Goal: Task Accomplishment & Management: Use online tool/utility

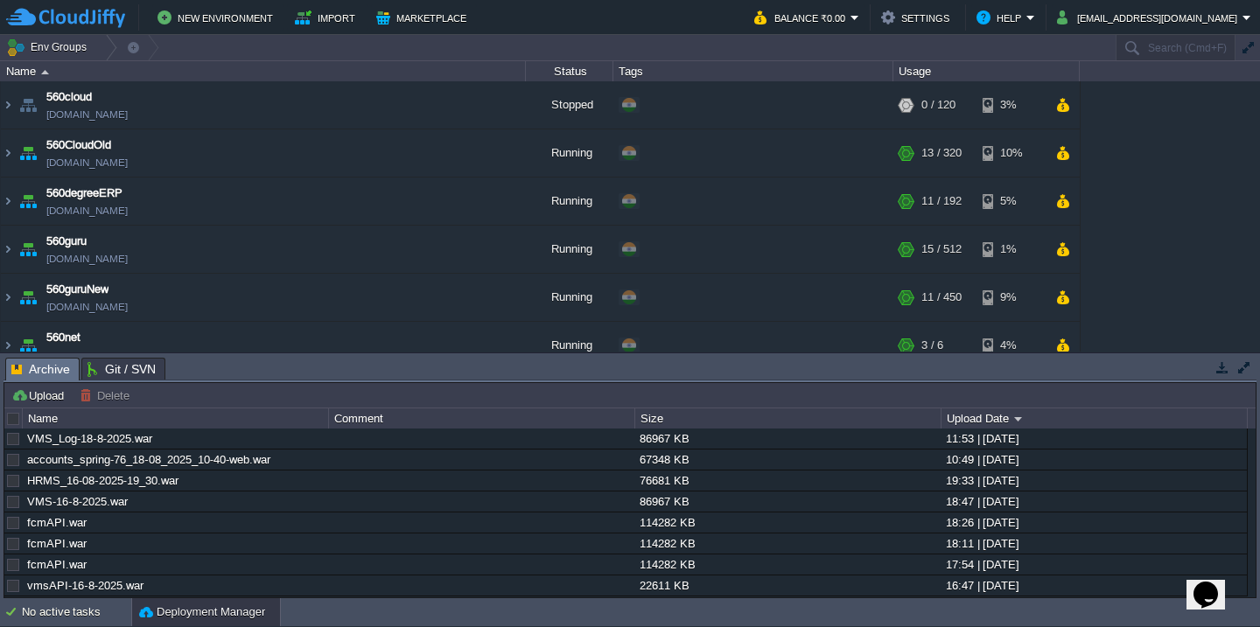
click at [17, 419] on div at bounding box center [14, 419] width 16 height 16
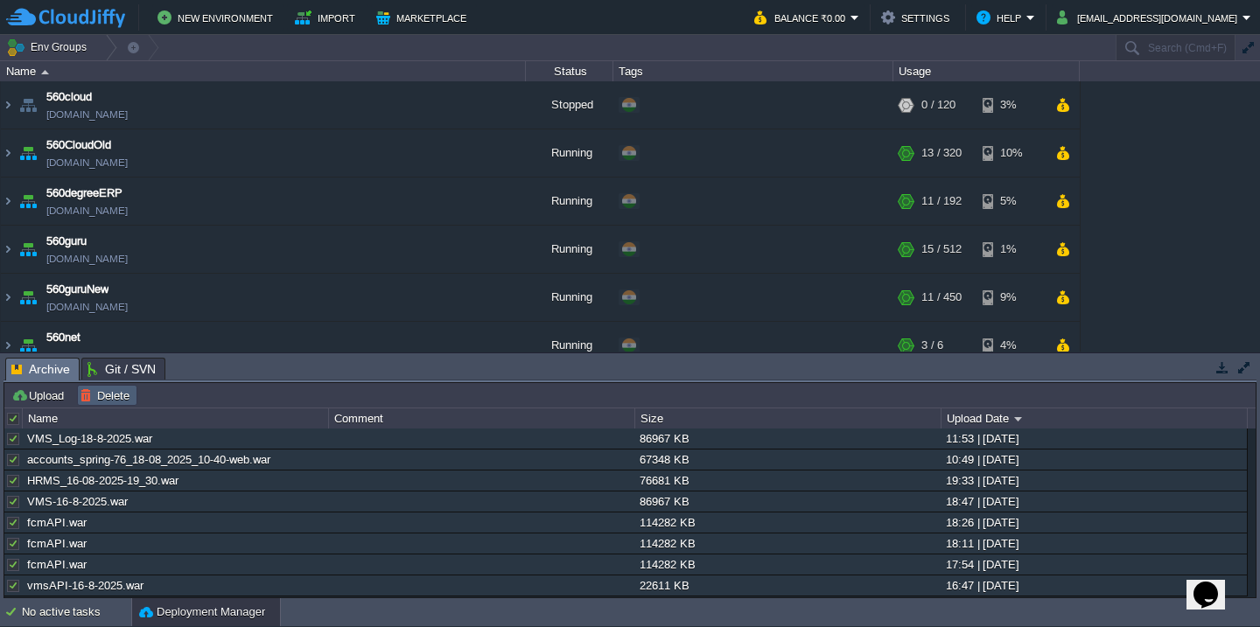
click at [130, 401] on button "Delete" at bounding box center [107, 396] width 55 height 16
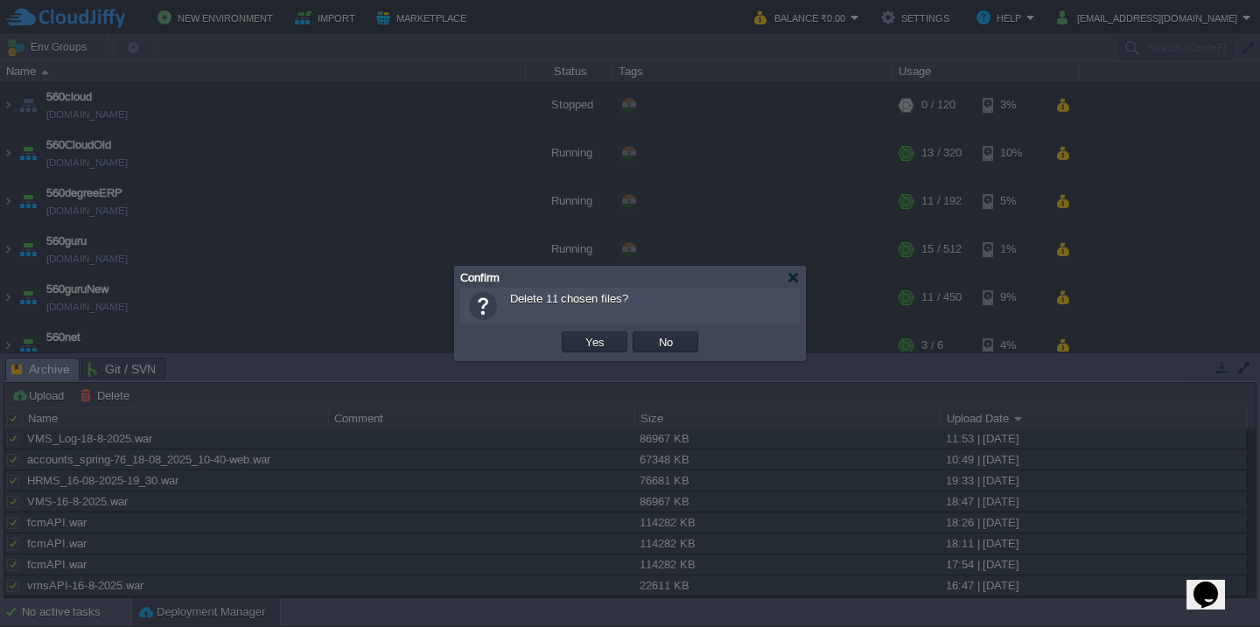
click at [580, 334] on button "Yes" at bounding box center [595, 342] width 30 height 16
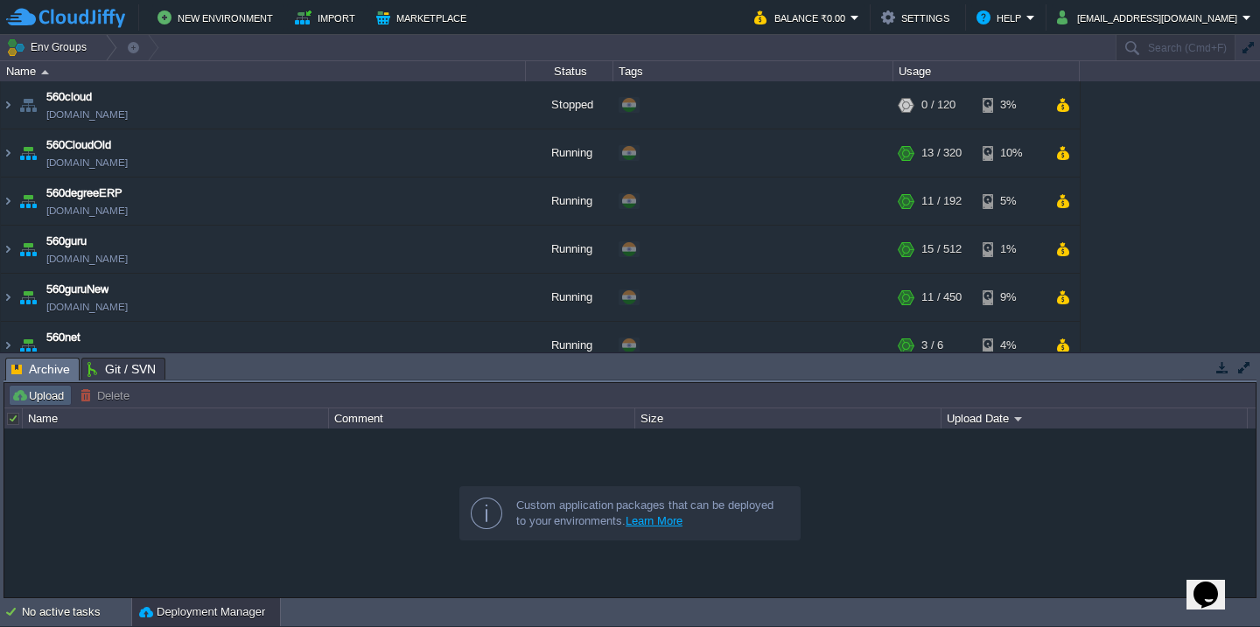
click at [46, 397] on button "Upload" at bounding box center [40, 396] width 58 height 16
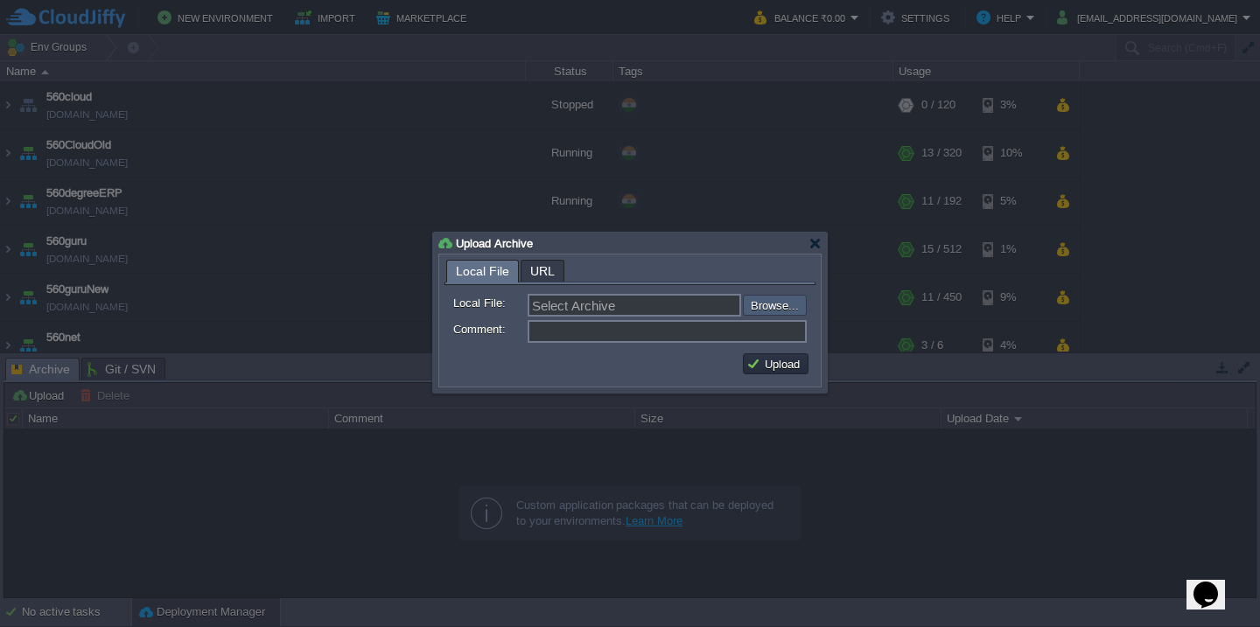
click at [784, 316] on input "file" at bounding box center [695, 305] width 221 height 21
type input "C:\fakepath\VMS-18-8-2025.war"
type input "VMS-18-8-2025.war"
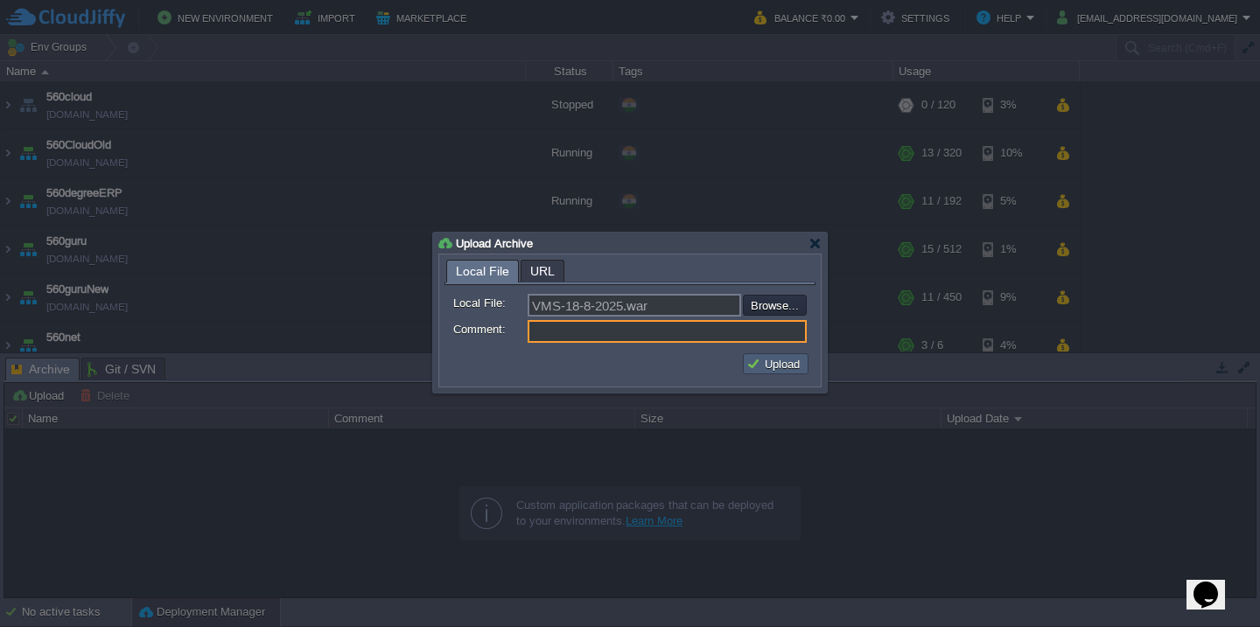
click at [775, 356] on td "Upload" at bounding box center [776, 364] width 66 height 21
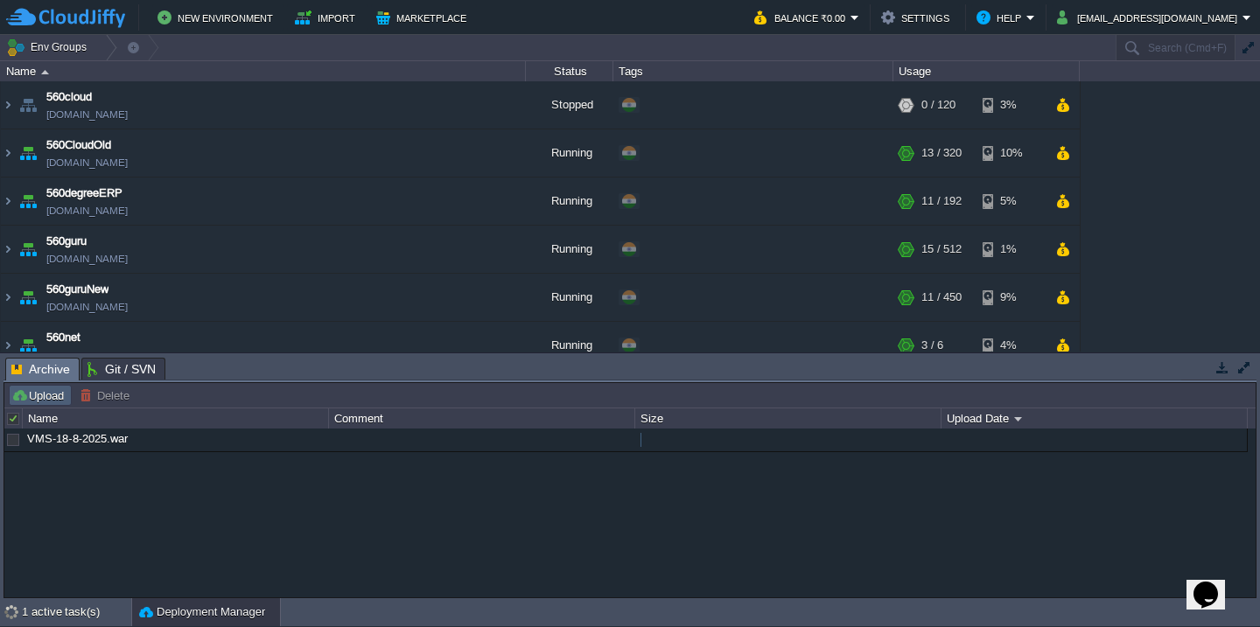
click at [33, 396] on button "Upload" at bounding box center [40, 396] width 58 height 16
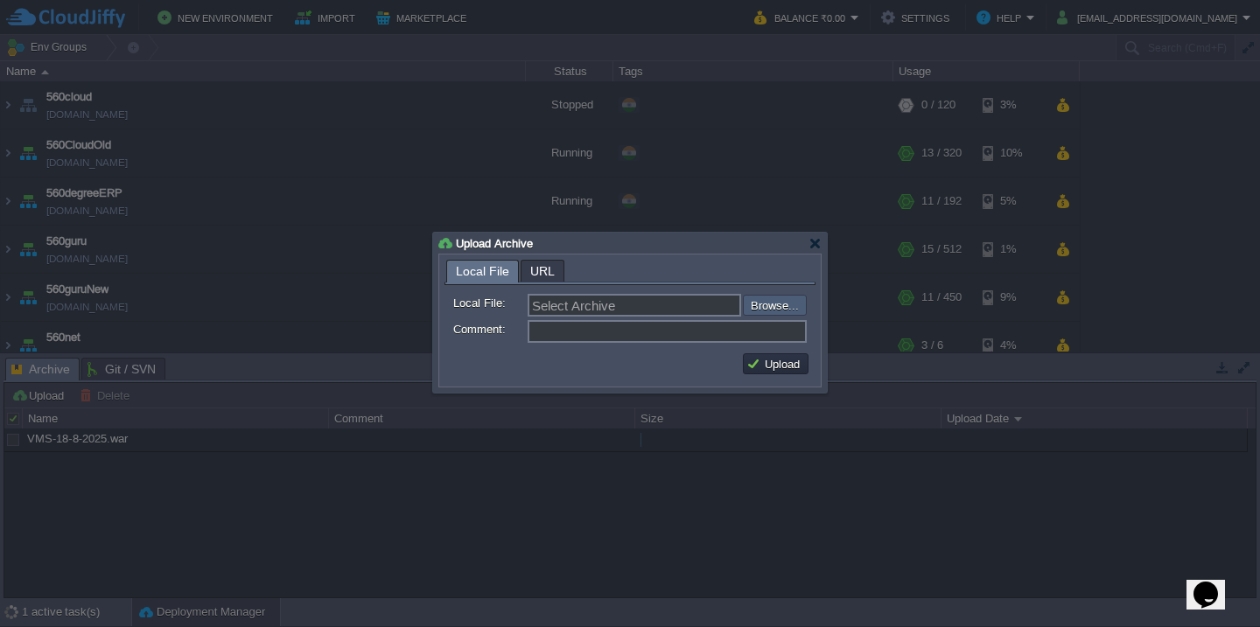
click at [777, 311] on input "file" at bounding box center [695, 305] width 221 height 21
type input "C:\fakepath\vmsAPI-18-8-2025.war"
type input "vmsAPI-18-8-2025.war"
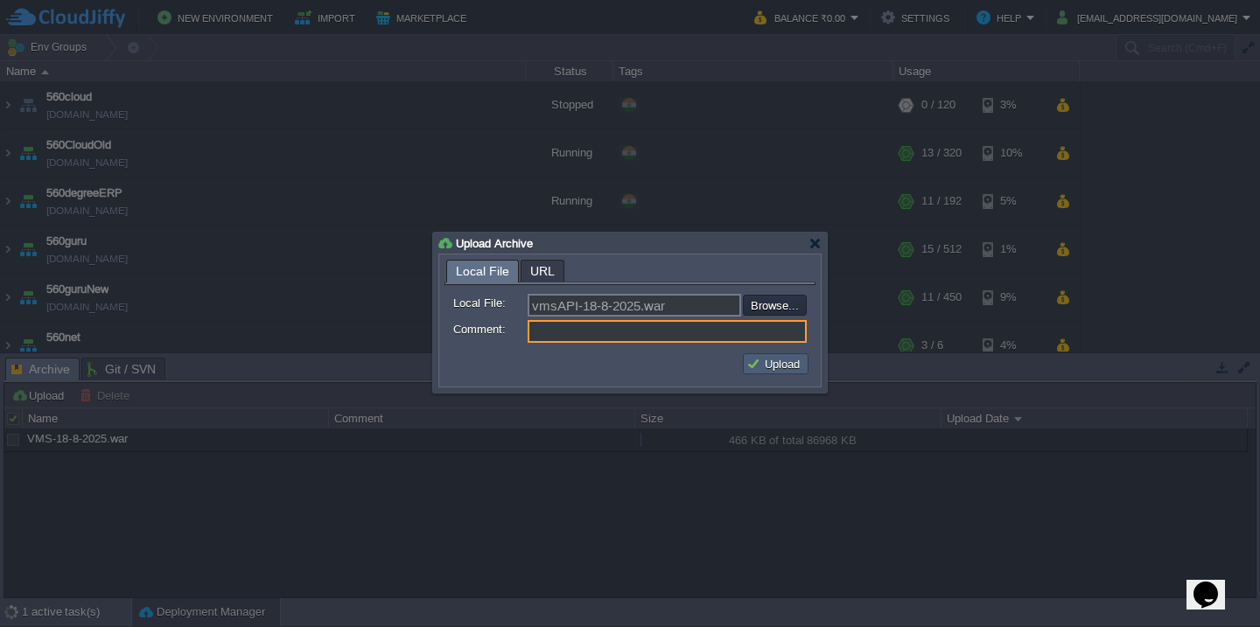
click at [760, 367] on button "Upload" at bounding box center [775, 364] width 59 height 16
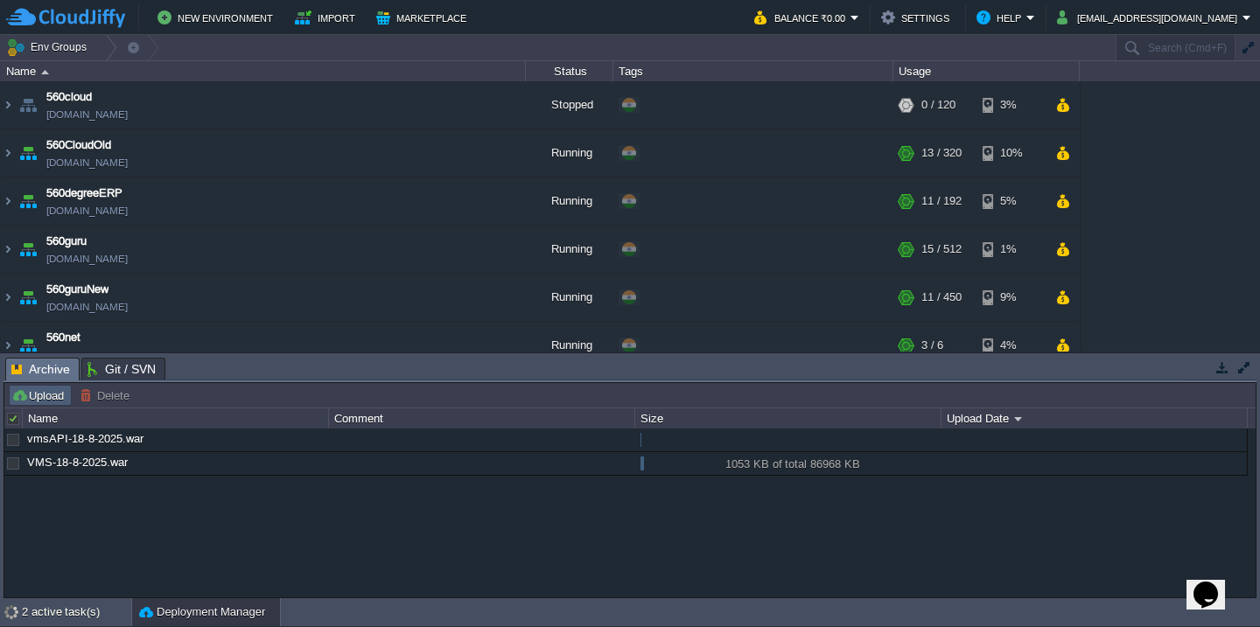
click at [39, 405] on td "Upload" at bounding box center [40, 395] width 63 height 21
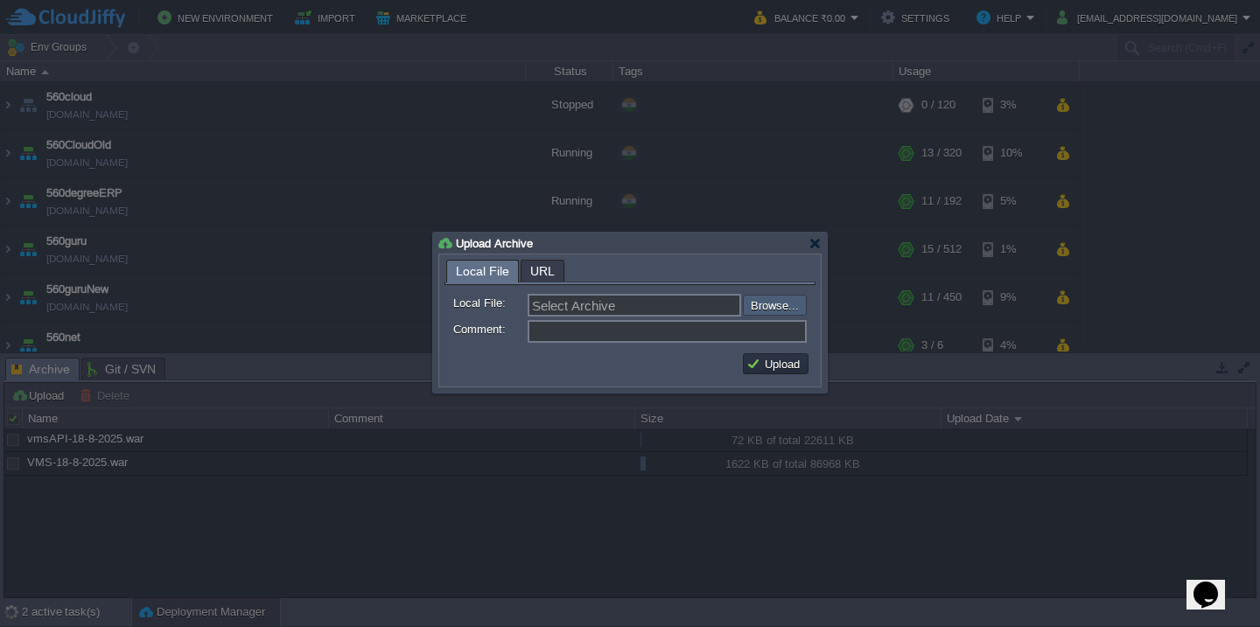
click at [770, 312] on input "file" at bounding box center [695, 305] width 221 height 21
type input "C:\fakepath\guru_source_18_08_25(7.30).war"
type input "guru_source_18_08_25(7.30).war"
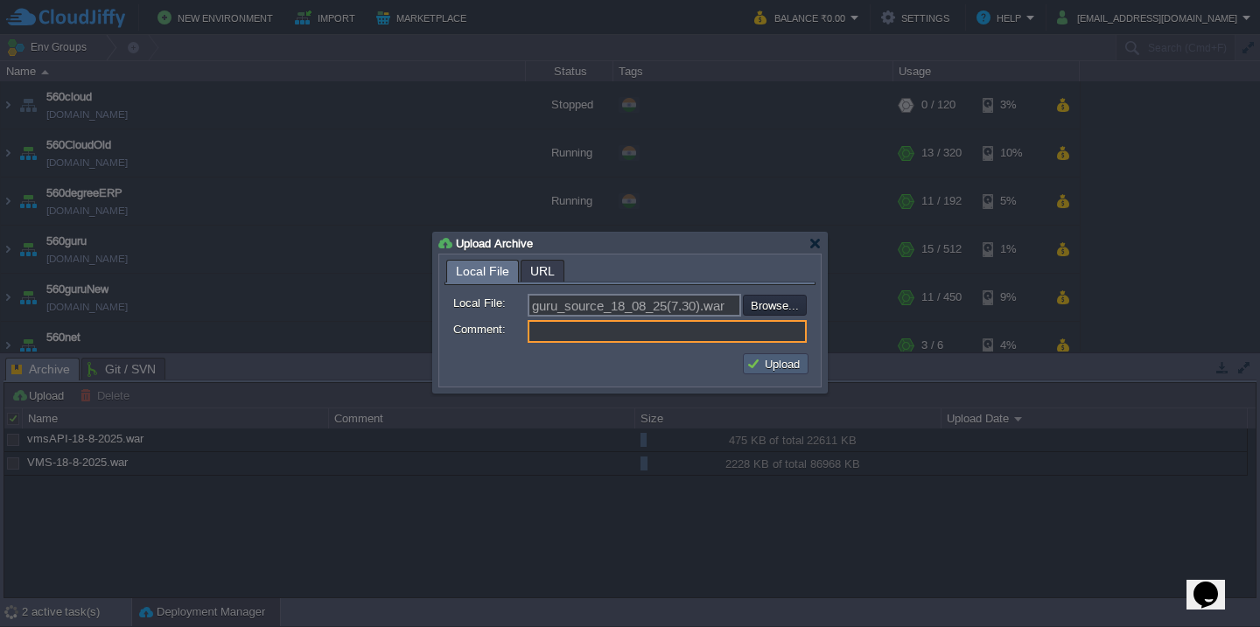
click at [787, 366] on button "Upload" at bounding box center [775, 364] width 59 height 16
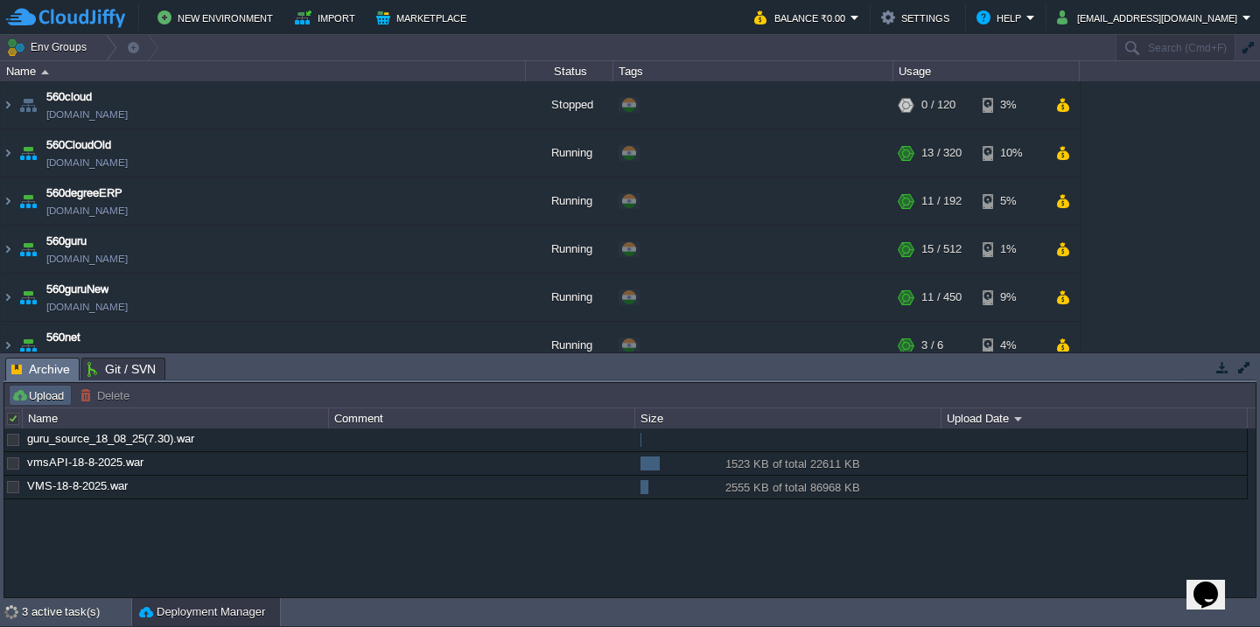
click at [37, 401] on button "Upload" at bounding box center [40, 396] width 58 height 16
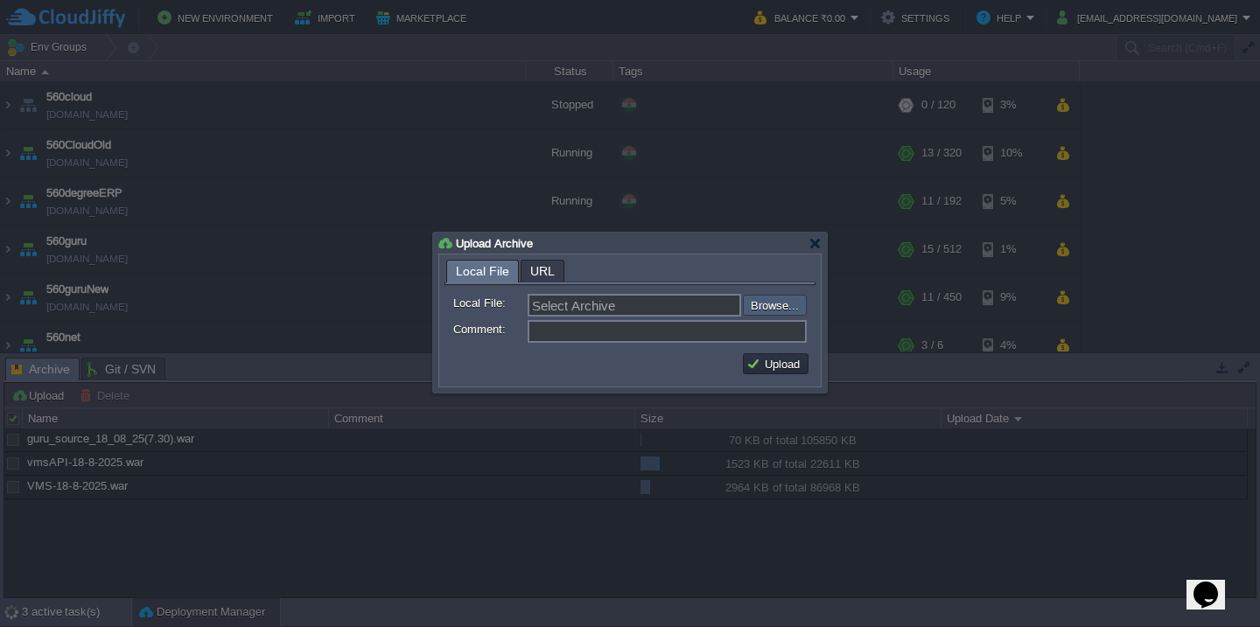
click at [767, 312] on input "file" at bounding box center [695, 305] width 221 height 21
type input "C:\fakepath\guruAPI_source_18_08_25(7.30).war"
type input "guruAPI_source_18_08_25(7.30).war"
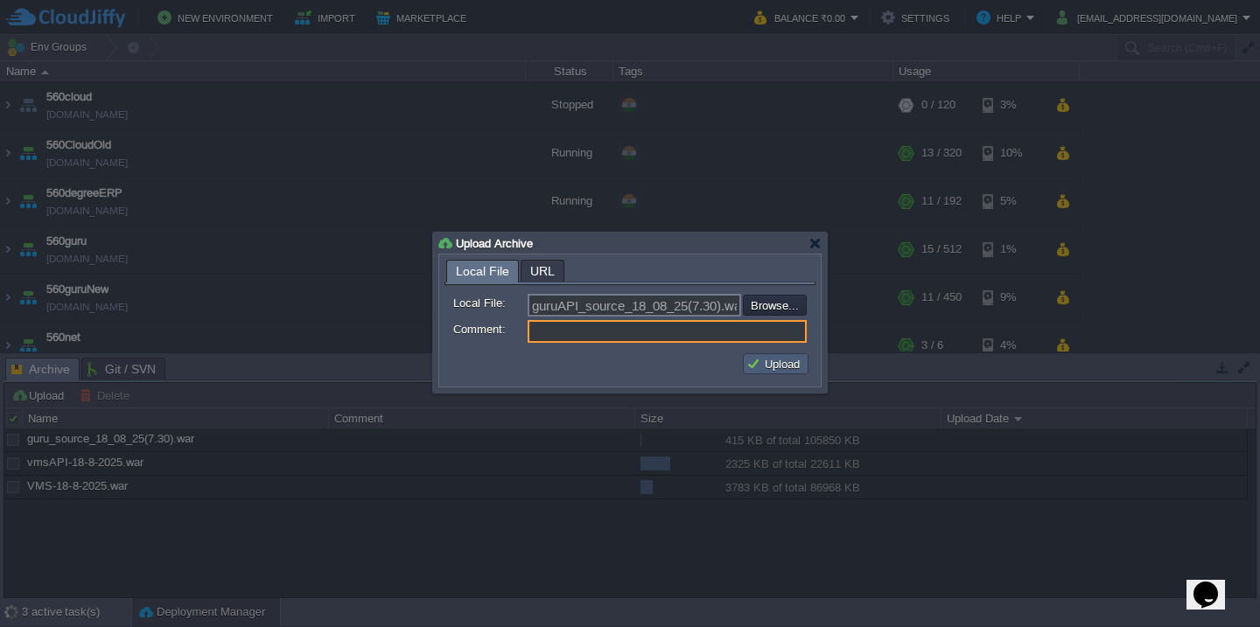
click at [770, 358] on button "Upload" at bounding box center [775, 364] width 59 height 16
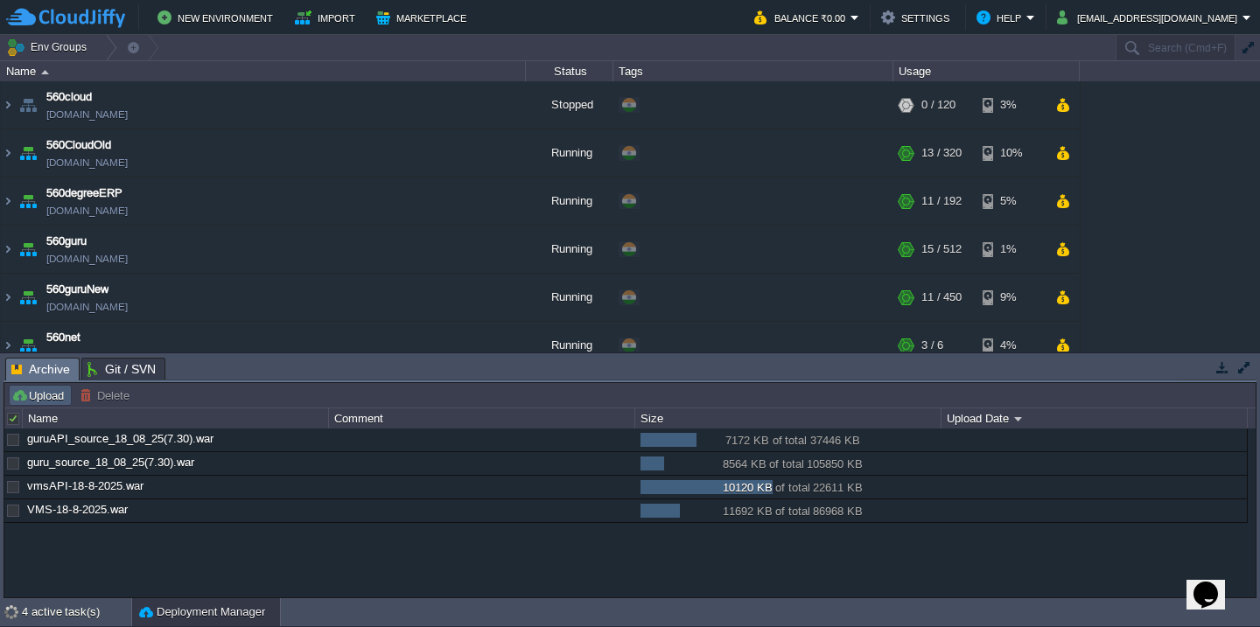
click at [41, 396] on button "Upload" at bounding box center [40, 396] width 58 height 16
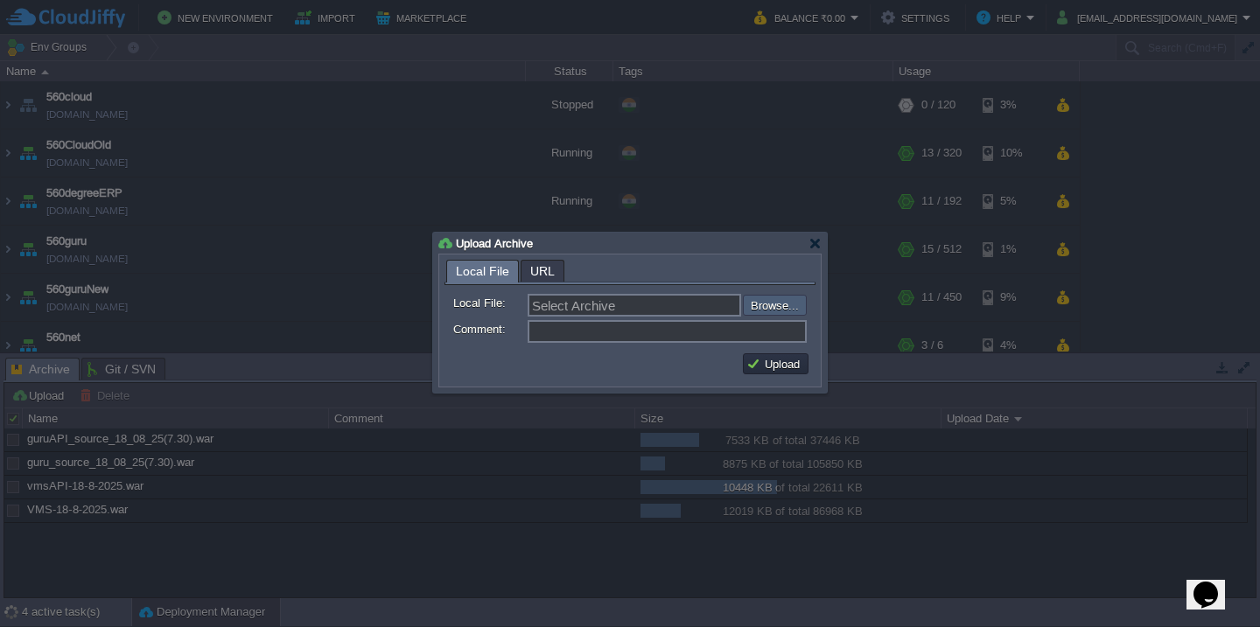
click at [771, 306] on input "file" at bounding box center [695, 305] width 221 height 21
type input "C:\fakepath\HRMS_18-08-2025-17_10.war"
type input "HRMS_18-08-2025-17_10.war"
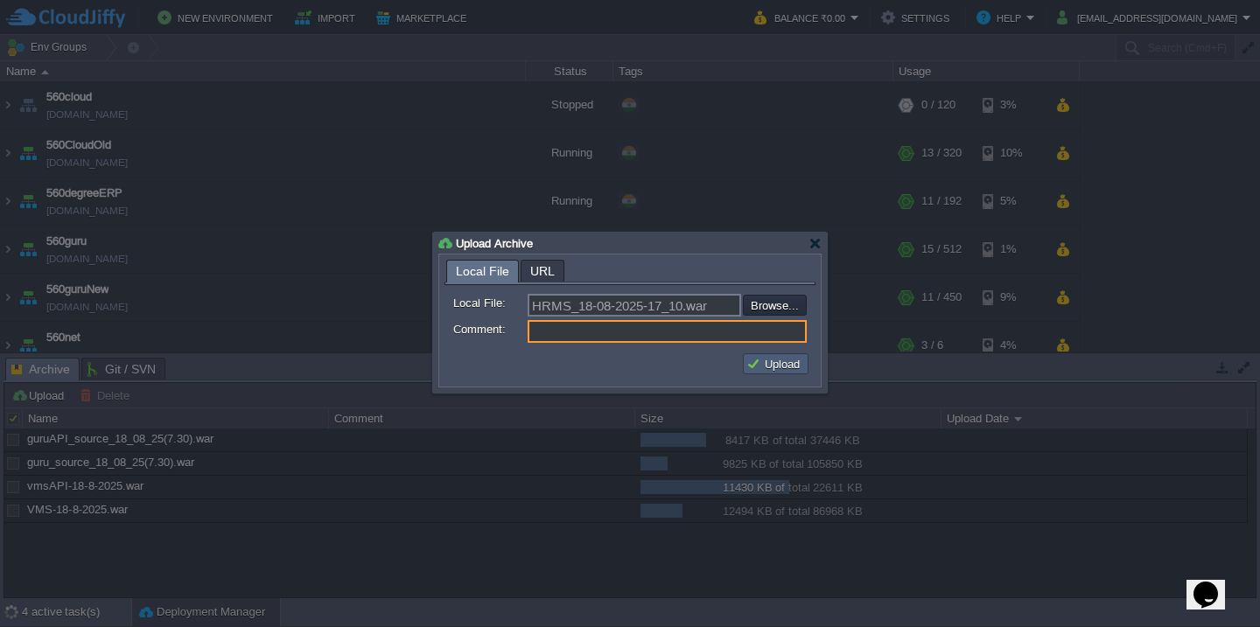
click at [779, 368] on button "Upload" at bounding box center [775, 364] width 59 height 16
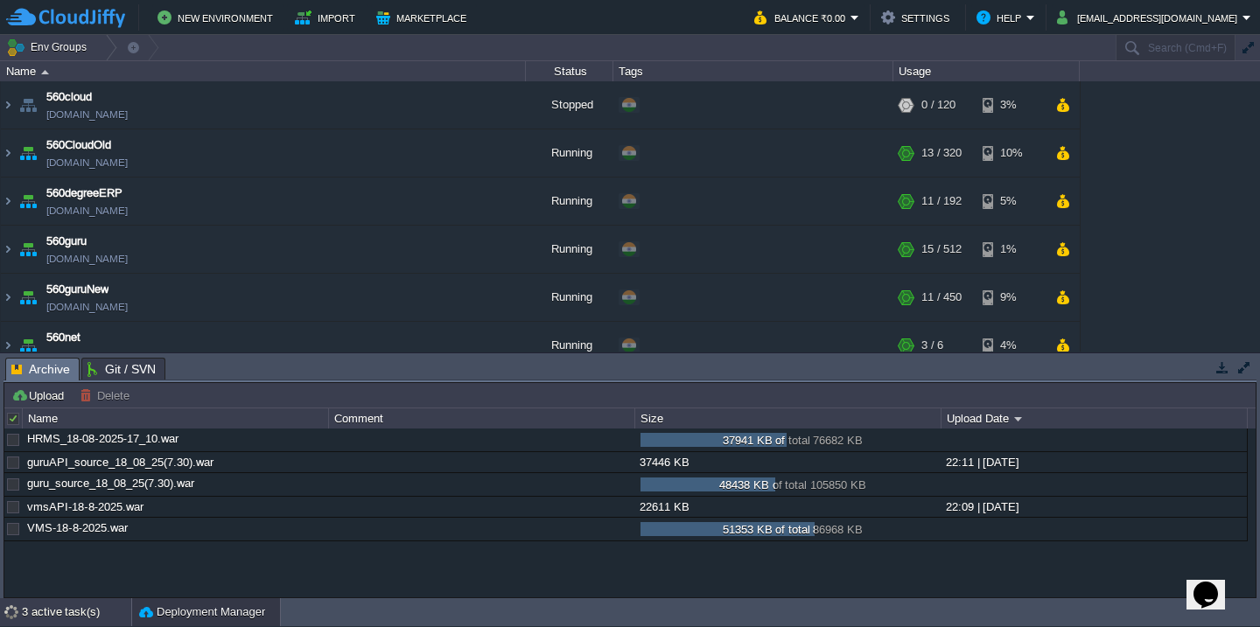
click at [29, 615] on div "3 active task(s)" at bounding box center [76, 613] width 109 height 28
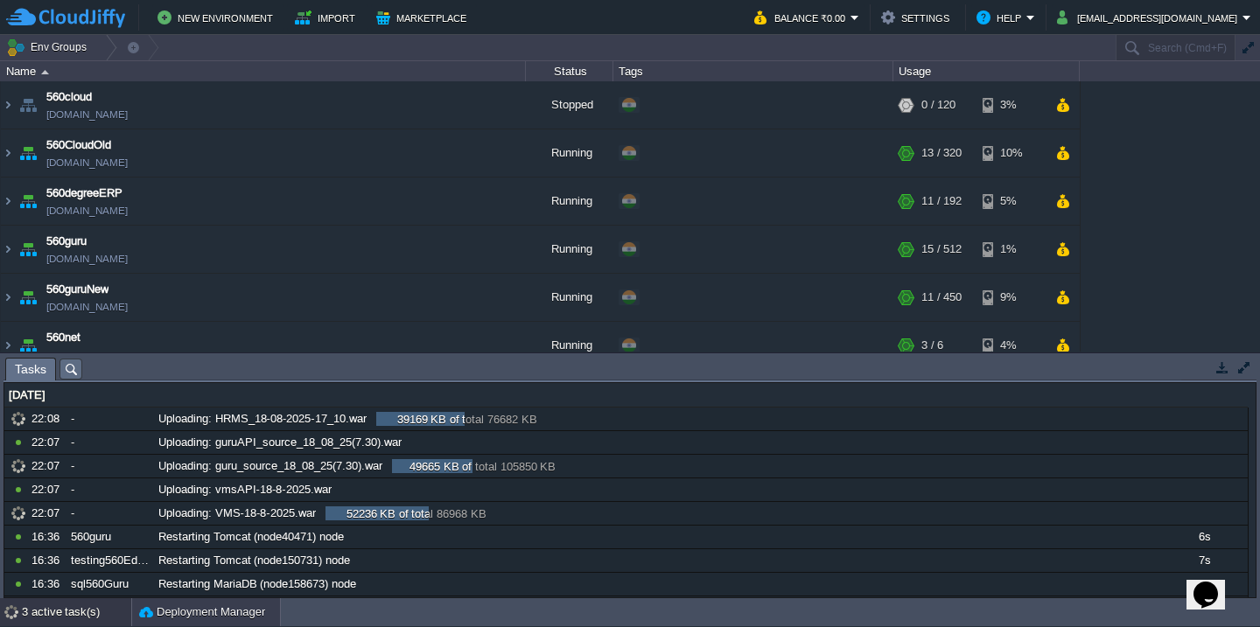
click at [156, 606] on button "Deployment Manager" at bounding box center [202, 613] width 126 height 18
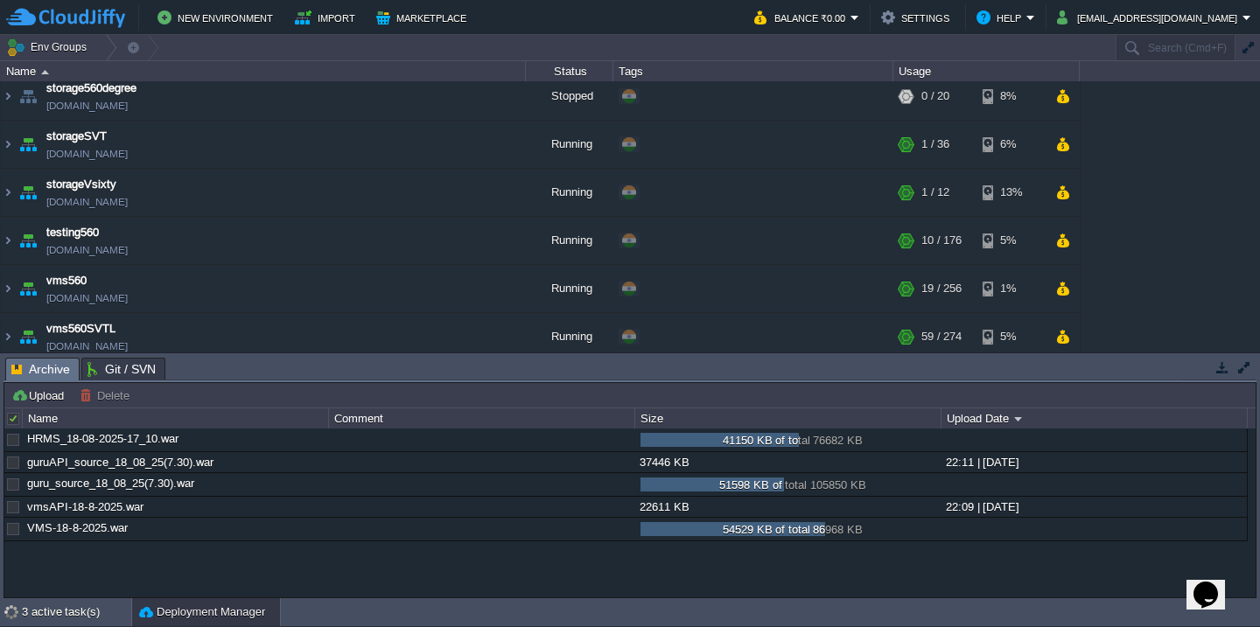
scroll to position [933, 0]
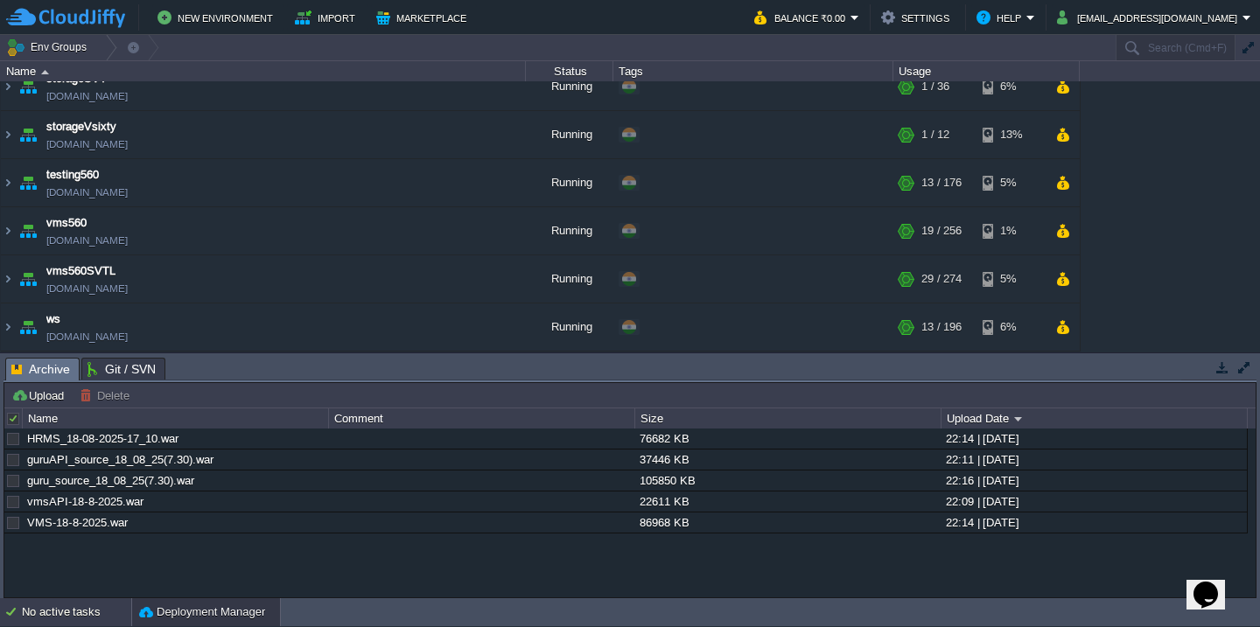
click at [54, 610] on div "No active tasks" at bounding box center [76, 613] width 109 height 28
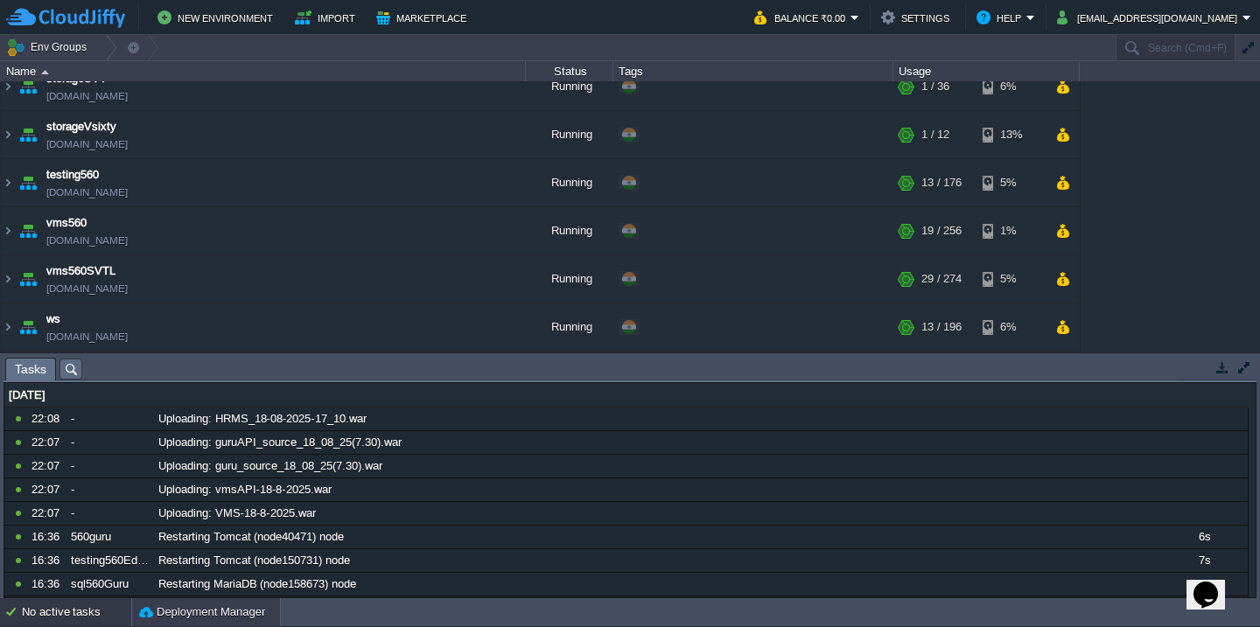
click at [199, 601] on div "Deployment Manager" at bounding box center [206, 613] width 148 height 28
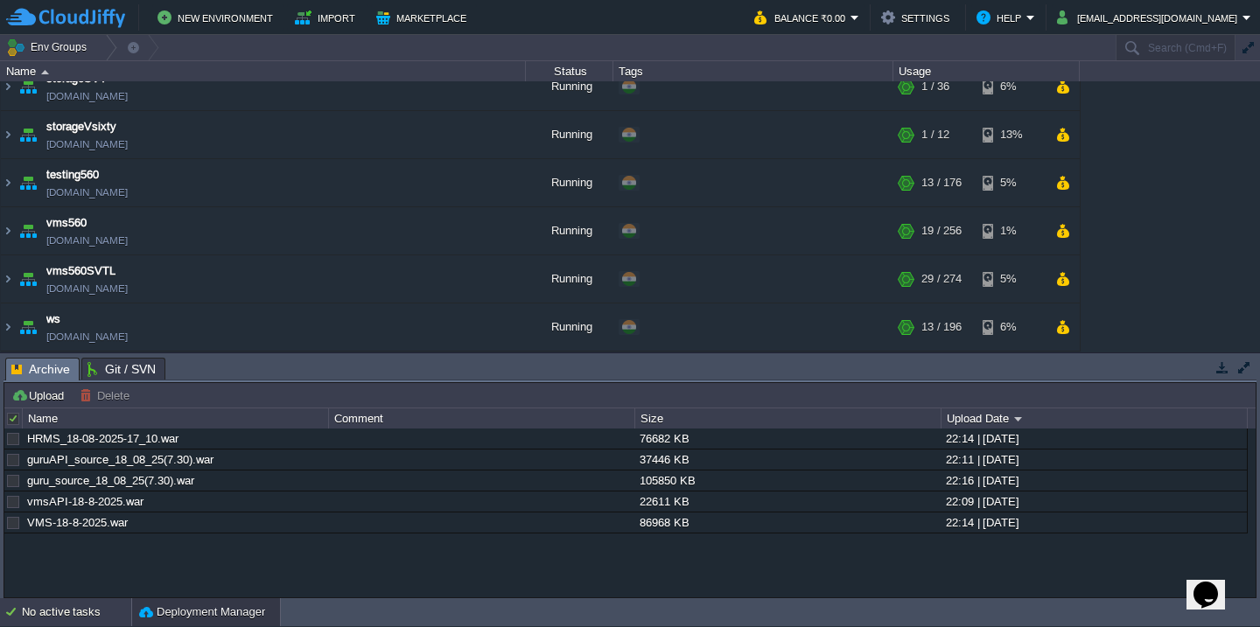
click at [25, 619] on div "No active tasks" at bounding box center [76, 613] width 109 height 28
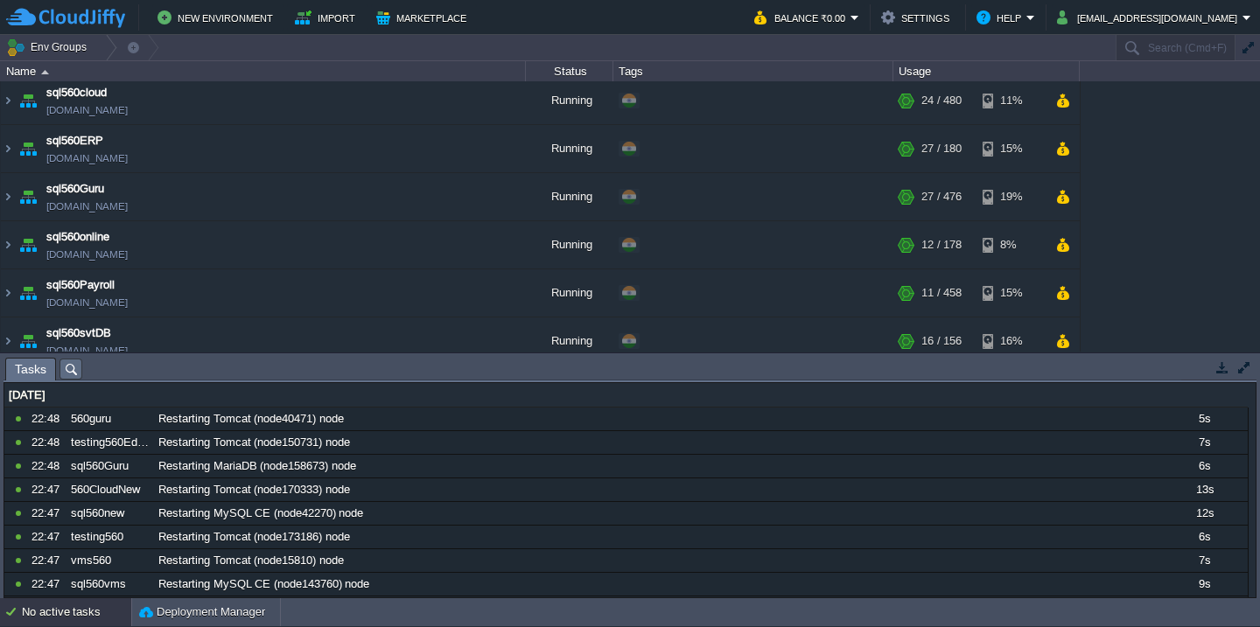
scroll to position [0, 0]
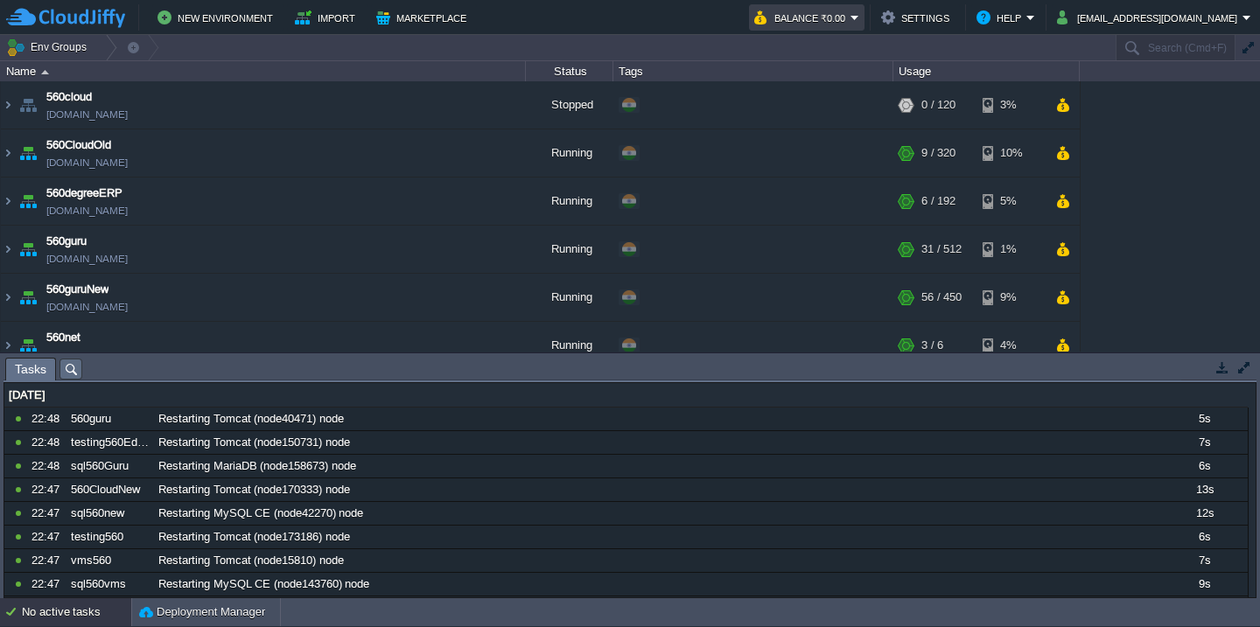
click at [851, 13] on button "Balance ₹0.00" at bounding box center [802, 17] width 96 height 21
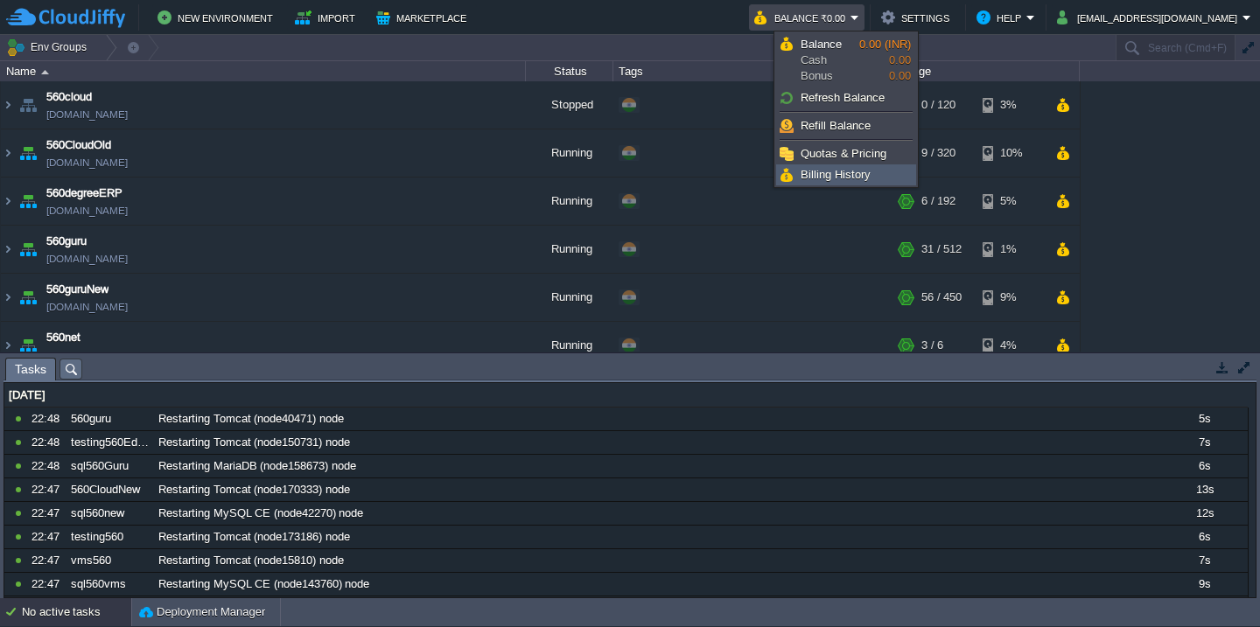
click at [819, 175] on span "Billing History" at bounding box center [836, 174] width 70 height 13
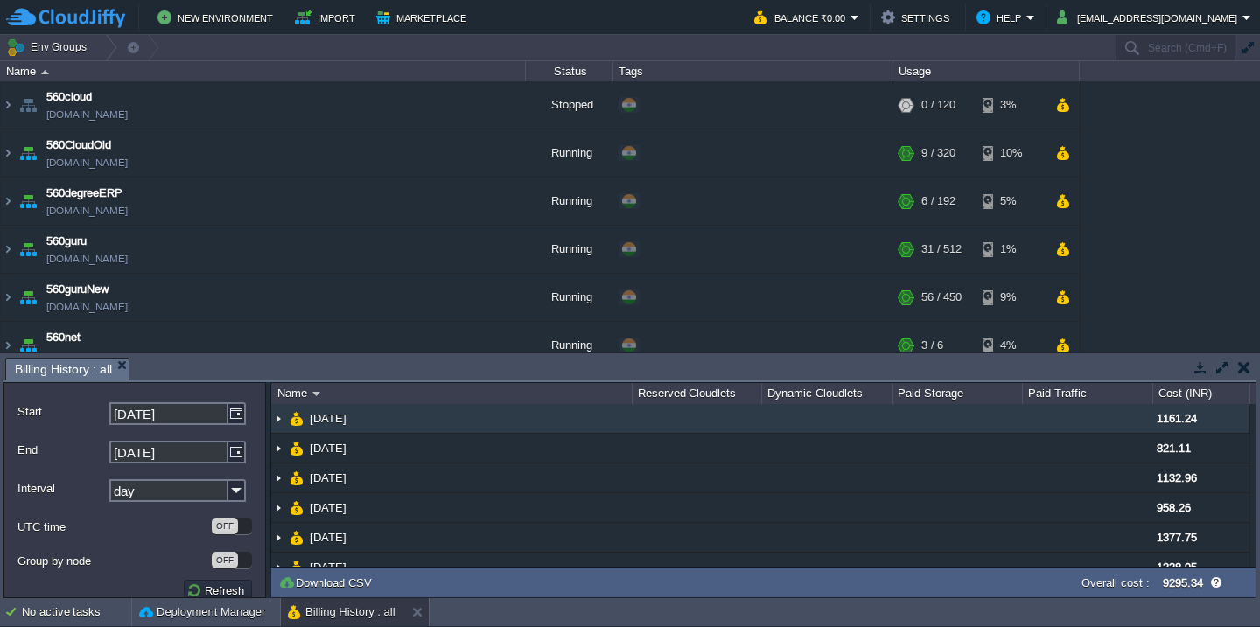
click at [578, 431] on td "18 Aug 2025" at bounding box center [451, 419] width 361 height 30
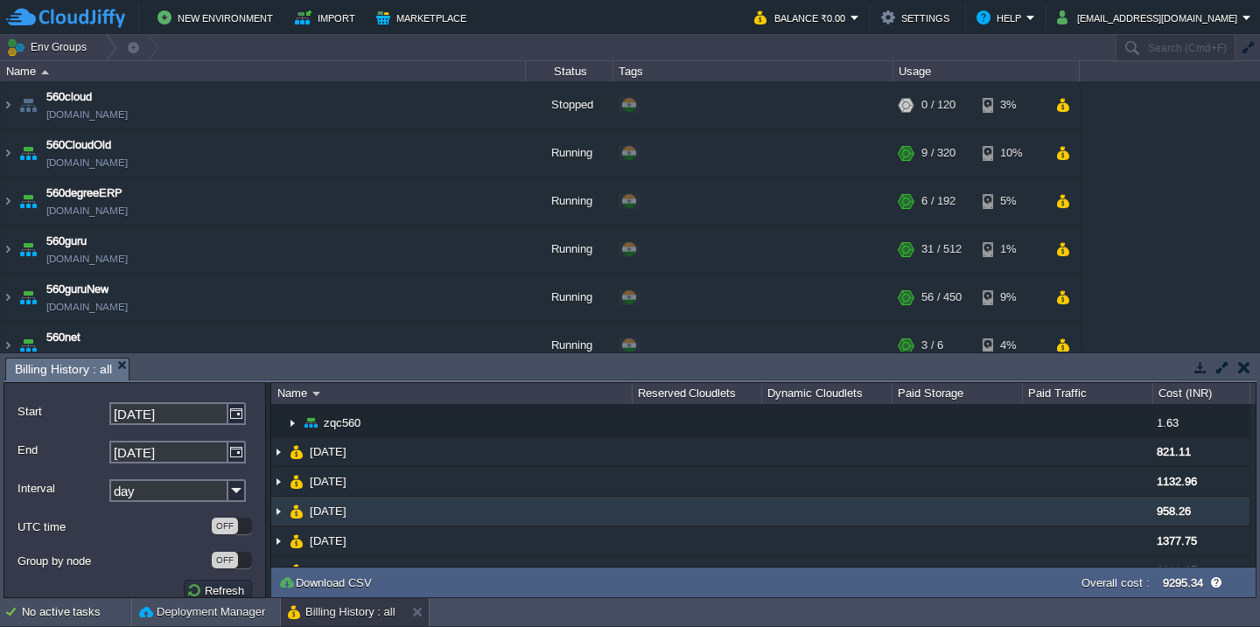
scroll to position [683, 0]
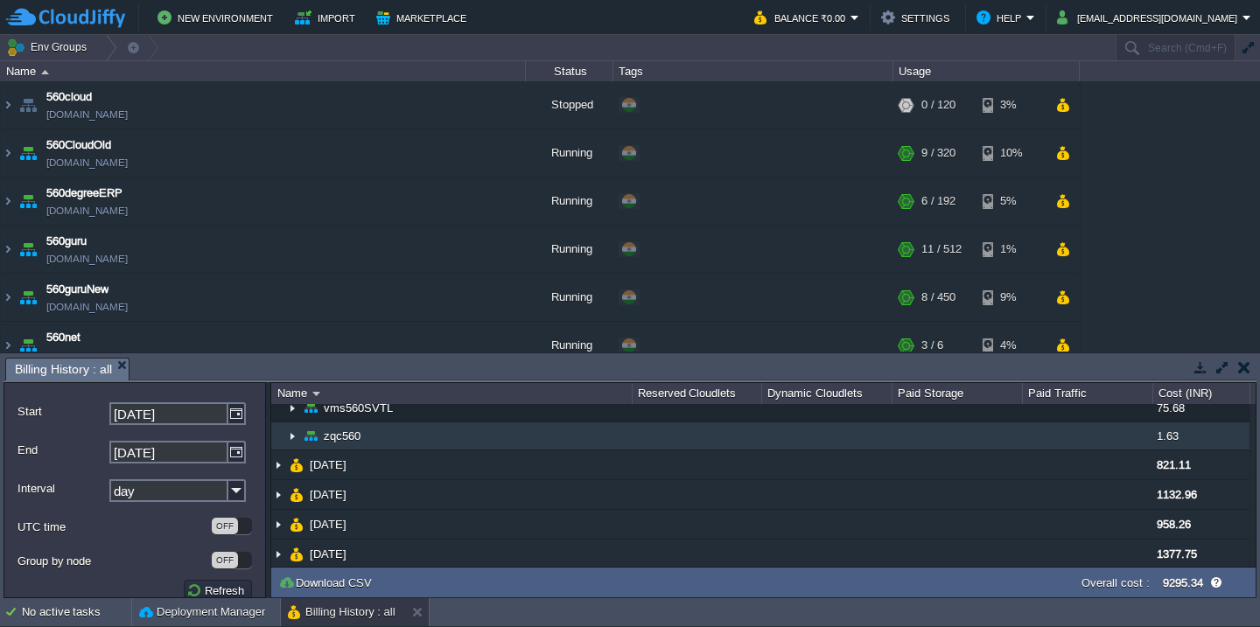
click at [573, 430] on td "zqc560" at bounding box center [451, 437] width 361 height 28
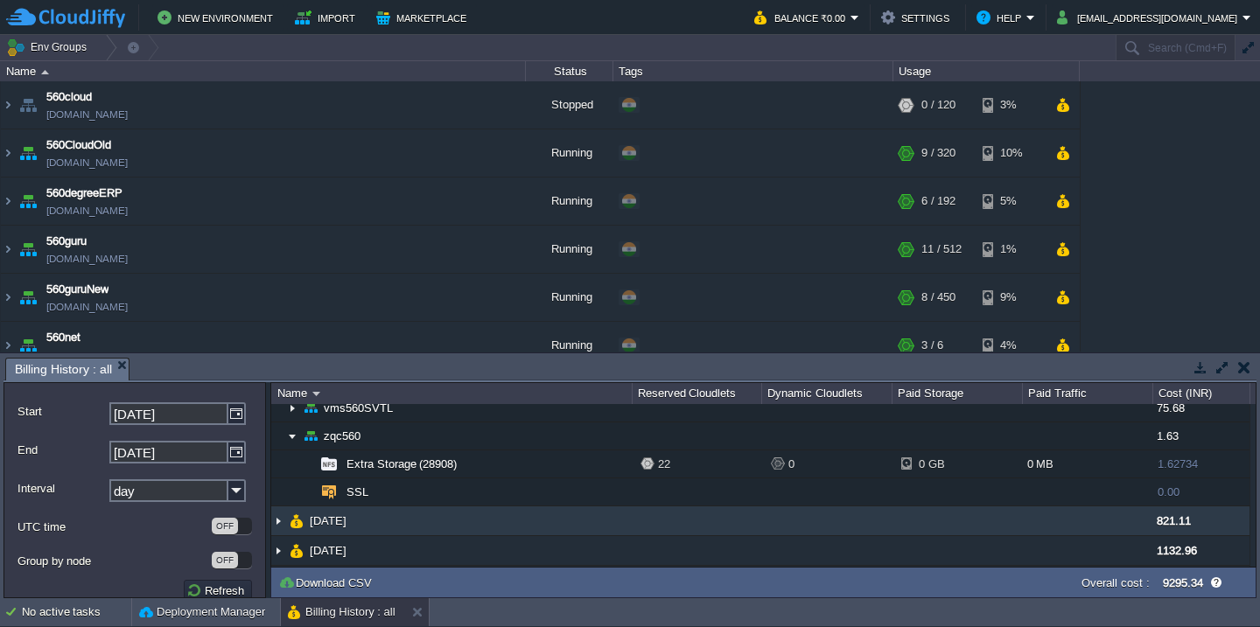
scroll to position [0, 0]
